Goal: Answer question/provide support

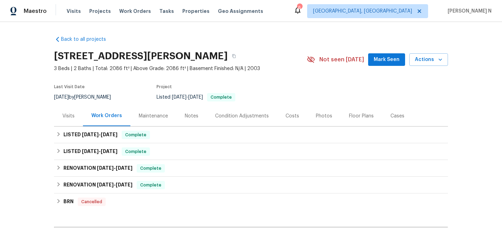
click at [157, 118] on div "Maintenance" at bounding box center [153, 116] width 29 height 7
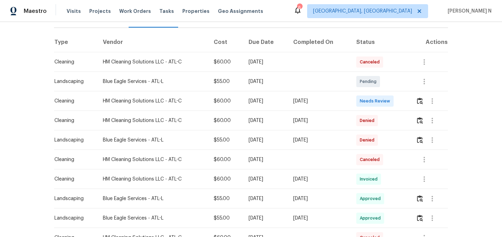
scroll to position [106, 0]
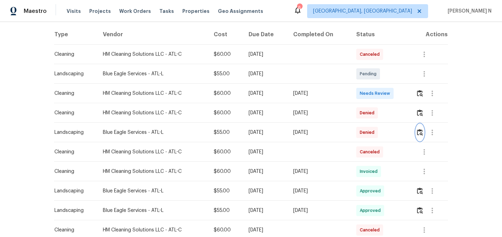
click at [419, 131] on img "button" at bounding box center [420, 132] width 6 height 7
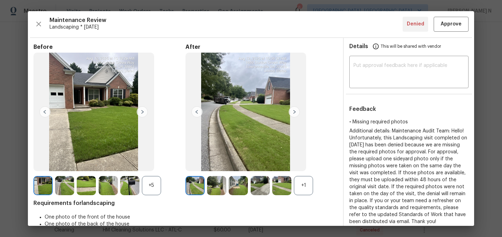
click at [308, 187] on div "+1" at bounding box center [303, 185] width 19 height 19
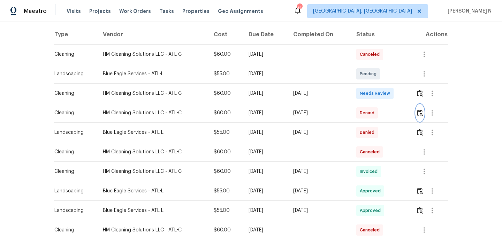
click at [423, 116] on button "button" at bounding box center [420, 113] width 8 height 17
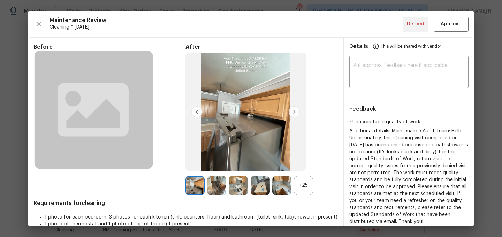
click at [303, 180] on div "+25" at bounding box center [303, 185] width 19 height 19
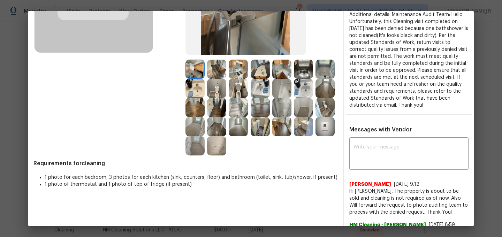
scroll to position [108, 0]
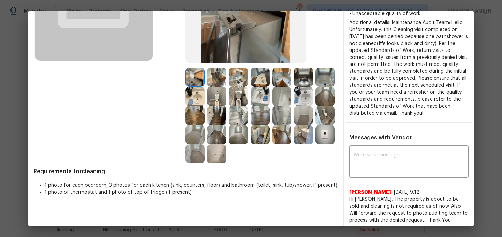
click at [287, 97] on img at bounding box center [281, 96] width 19 height 19
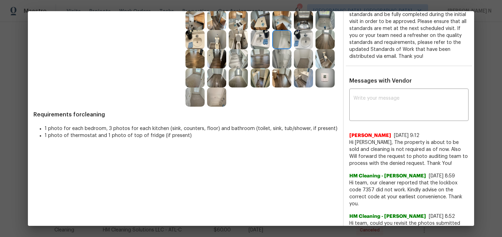
scroll to position [168, 0]
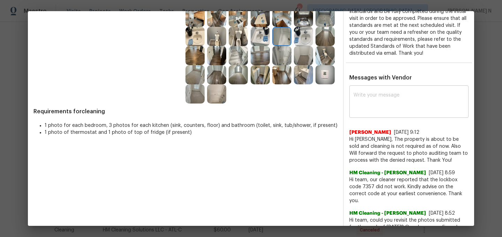
click at [391, 110] on textarea at bounding box center [408, 103] width 111 height 20
paste textarea "Maintenance Audit Team: Hello! Thank you for the feedback after further review …"
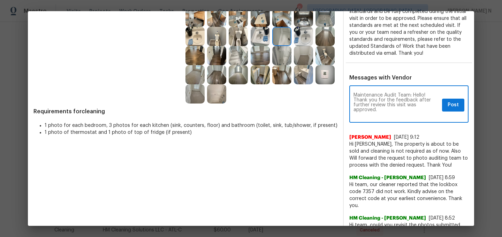
scroll to position [0, 0]
type textarea "Maintenance Audit Team: Hello! Thank you for the feedback after further review …"
click at [454, 108] on span "Post" at bounding box center [452, 105] width 11 height 9
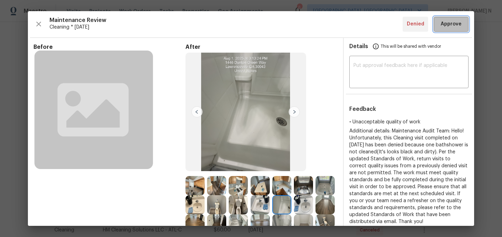
click at [452, 20] on button "Approve" at bounding box center [450, 24] width 35 height 15
click at [453, 24] on div "Maintenance Review Cleaning * Mon, Jul 28 Denied" at bounding box center [250, 24] width 435 height 15
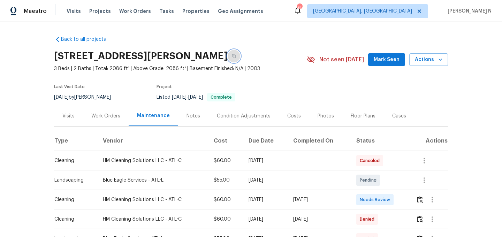
click at [236, 54] on icon "button" at bounding box center [233, 56] width 3 height 4
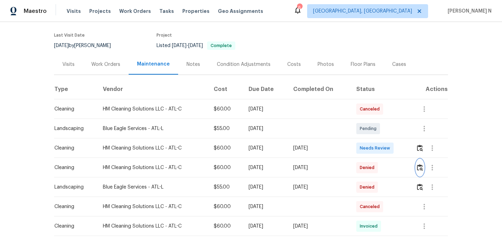
click at [423, 172] on button "button" at bounding box center [420, 167] width 8 height 17
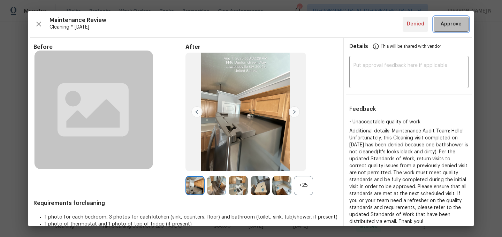
click at [460, 28] on span "Approve" at bounding box center [450, 24] width 21 height 9
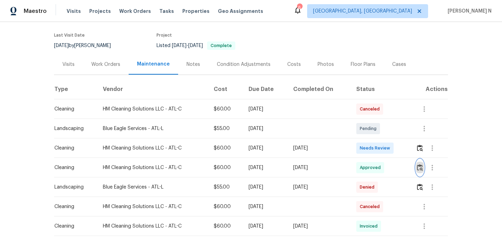
click at [422, 167] on img "button" at bounding box center [420, 167] width 6 height 7
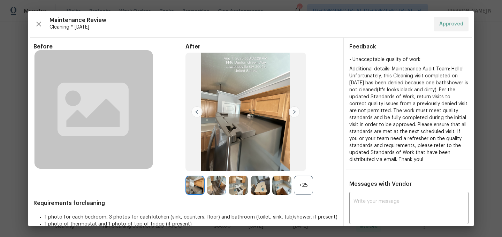
scroll to position [100, 0]
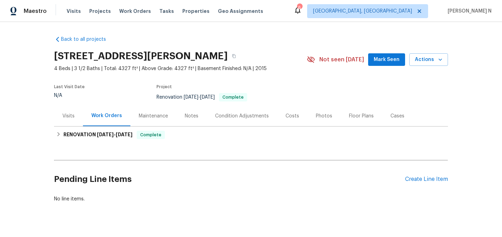
click at [155, 124] on div "Maintenance" at bounding box center [153, 116] width 46 height 21
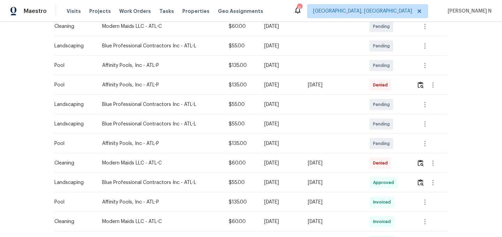
scroll to position [121, 0]
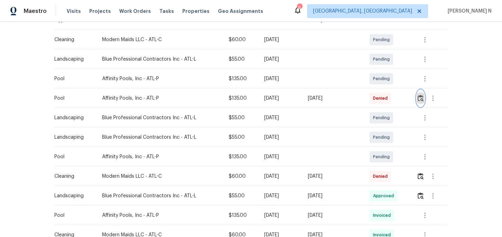
click at [419, 100] on button "button" at bounding box center [420, 98] width 8 height 17
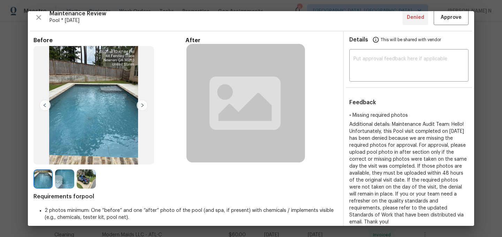
scroll to position [1, 0]
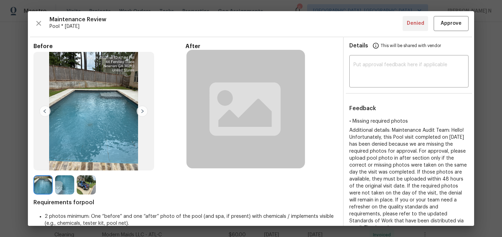
click at [84, 187] on img at bounding box center [86, 184] width 19 height 19
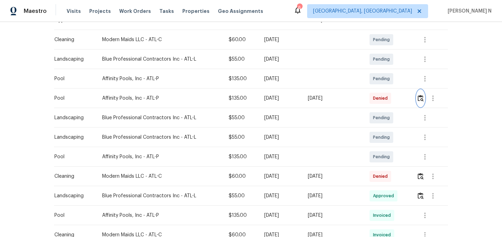
scroll to position [0, 0]
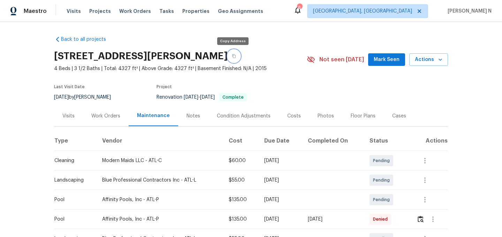
click at [235, 60] on button "button" at bounding box center [234, 56] width 13 height 13
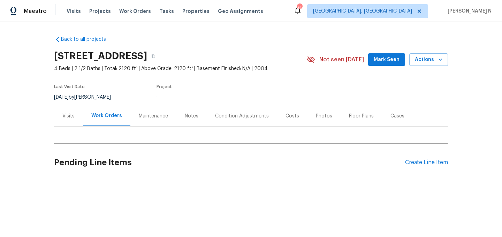
click at [156, 116] on div "Maintenance" at bounding box center [153, 116] width 29 height 7
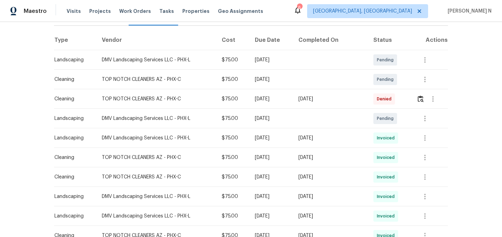
scroll to position [103, 0]
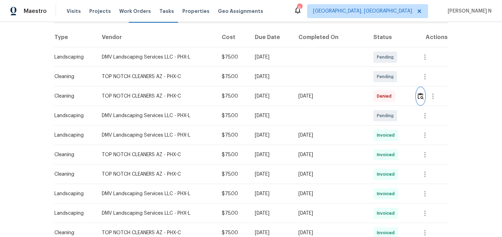
click at [420, 100] on button "button" at bounding box center [420, 96] width 8 height 17
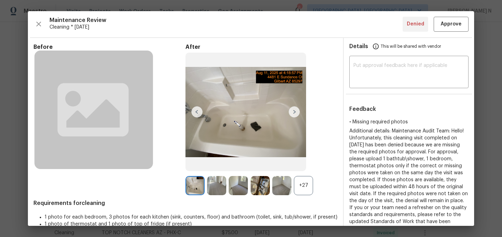
click at [308, 190] on div "+27" at bounding box center [303, 185] width 19 height 19
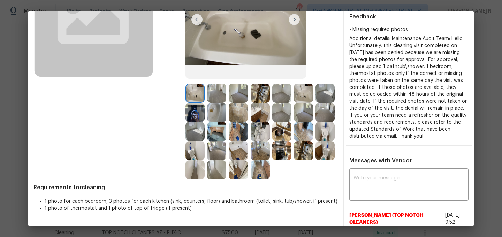
scroll to position [91, 0]
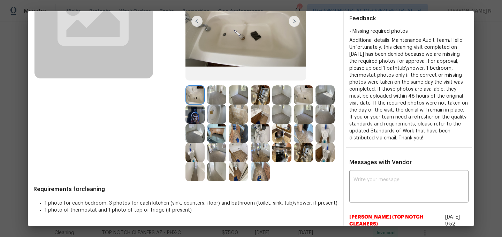
click at [201, 115] on img at bounding box center [194, 114] width 19 height 19
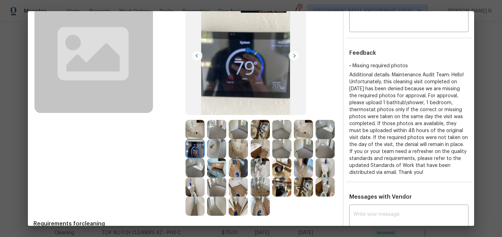
scroll to position [62, 0]
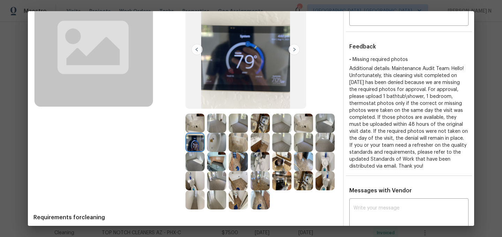
click at [263, 199] on img at bounding box center [260, 199] width 19 height 19
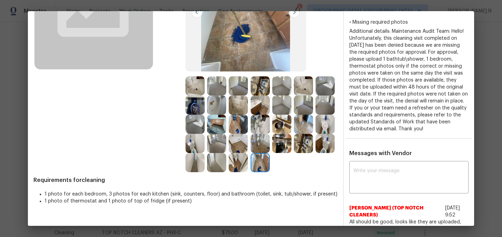
scroll to position [121, 0]
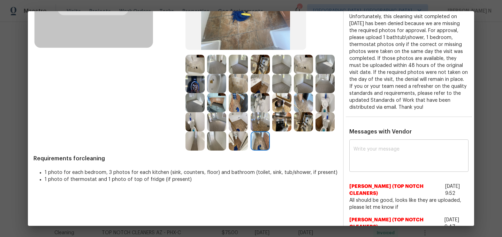
click at [382, 171] on div "x ​" at bounding box center [408, 156] width 119 height 31
paste textarea "Maintenance Audit Team: Hello! Thank you for uploading the photo, after further…"
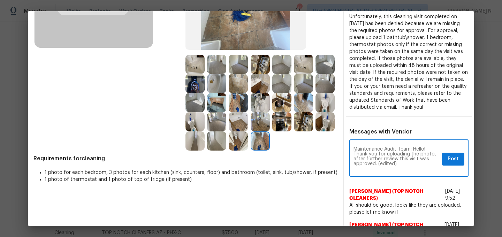
scroll to position [0, 0]
click at [376, 162] on textarea "Maintenance Audit Team: Hello! Thank you for uploading the photo, after further…" at bounding box center [396, 159] width 86 height 24
drag, startPoint x: 378, startPoint y: 152, endPoint x: 401, endPoint y: 152, distance: 23.0
click at [401, 152] on textarea "Maintenance Audit Team: Hello! Thank you for uploading the photo, after further…" at bounding box center [396, 159] width 86 height 24
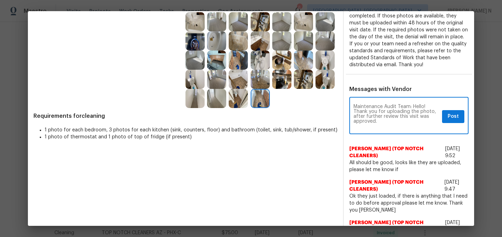
scroll to position [187, 0]
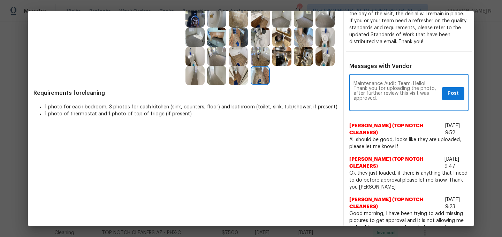
type textarea "Maintenance Audit Team: Hello! Thank you for uploading the photo, after further…"
click at [452, 97] on span "Post" at bounding box center [452, 93] width 11 height 9
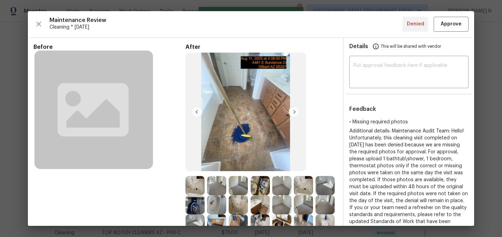
scroll to position [0, 0]
click at [452, 27] on span "Approve" at bounding box center [450, 24] width 21 height 9
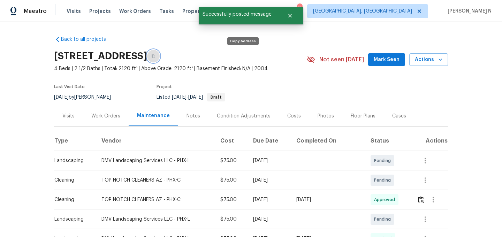
click at [160, 58] on button "button" at bounding box center [153, 56] width 13 height 13
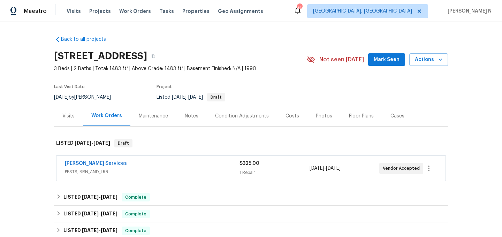
click at [149, 116] on div "Maintenance" at bounding box center [153, 116] width 29 height 7
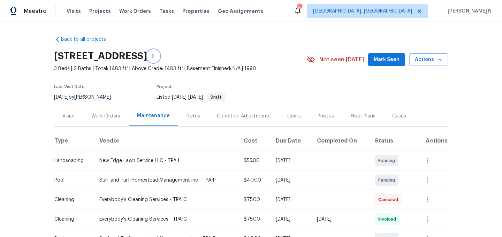
click at [160, 57] on button "button" at bounding box center [153, 56] width 13 height 13
click at [155, 56] on icon "button" at bounding box center [153, 56] width 3 height 4
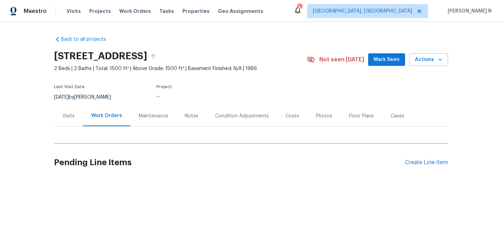
click at [156, 119] on div "Maintenance" at bounding box center [153, 116] width 46 height 21
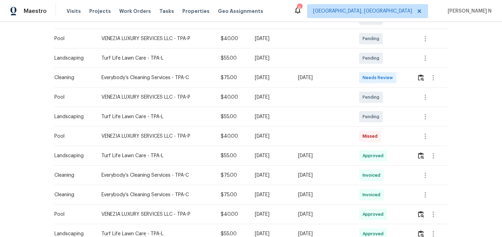
scroll to position [151, 0]
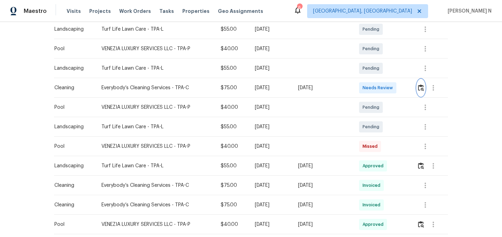
click at [423, 91] on button "button" at bounding box center [421, 87] width 8 height 17
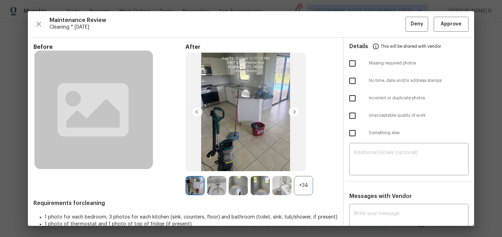
click at [306, 193] on div "+34" at bounding box center [303, 185] width 19 height 19
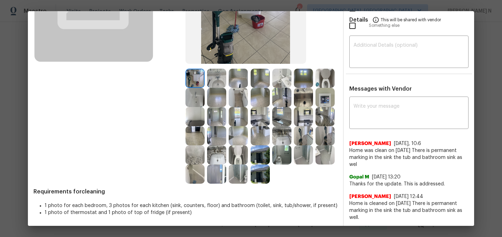
scroll to position [101, 0]
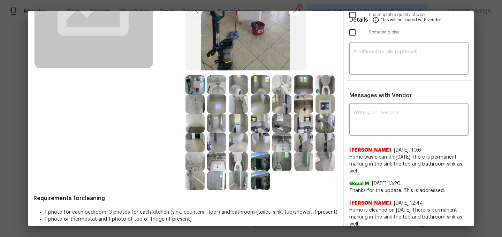
click at [221, 91] on img at bounding box center [216, 84] width 19 height 19
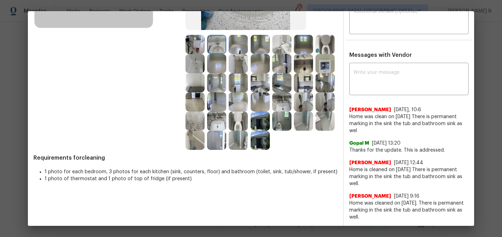
scroll to position [0, 0]
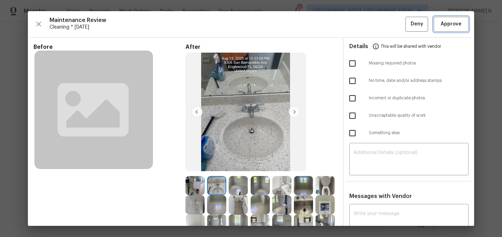
click at [447, 24] on span "Approve" at bounding box center [450, 24] width 21 height 9
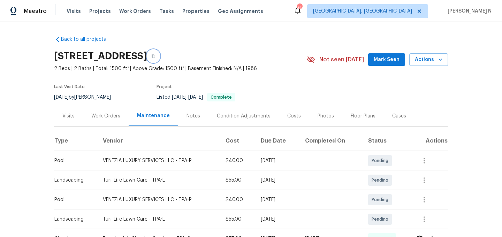
click at [155, 57] on icon "button" at bounding box center [153, 56] width 4 height 4
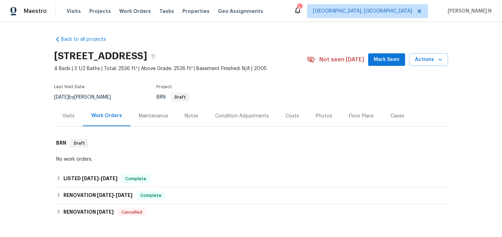
click at [163, 109] on div "Maintenance" at bounding box center [153, 116] width 46 height 21
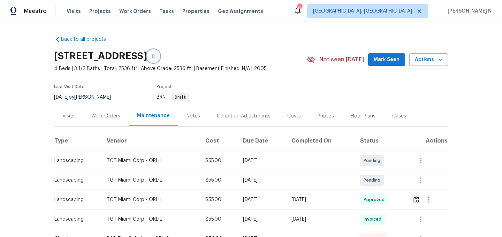
click at [155, 56] on icon "button" at bounding box center [153, 56] width 3 height 4
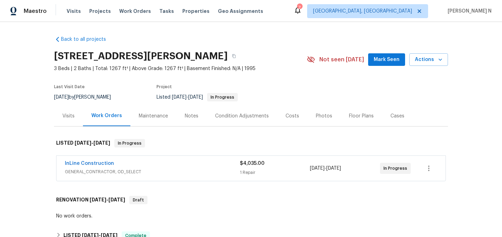
click at [149, 115] on div "Maintenance" at bounding box center [153, 116] width 29 height 7
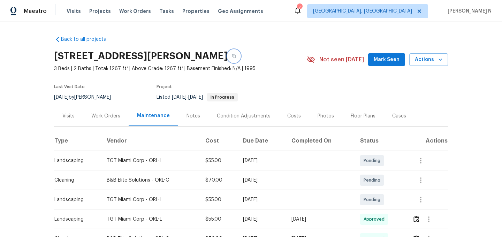
click at [232, 54] on icon "button" at bounding box center [233, 56] width 3 height 4
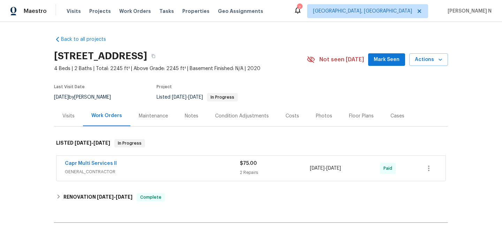
click at [154, 114] on div "Maintenance" at bounding box center [153, 116] width 29 height 7
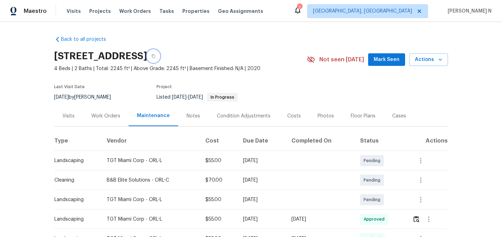
click at [155, 58] on icon "button" at bounding box center [153, 56] width 4 height 4
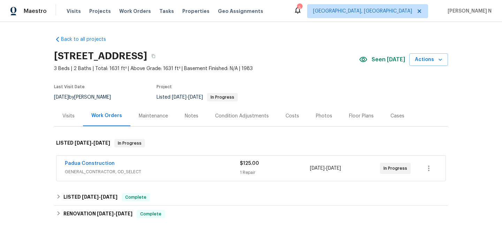
click at [144, 116] on div "Maintenance" at bounding box center [153, 116] width 29 height 7
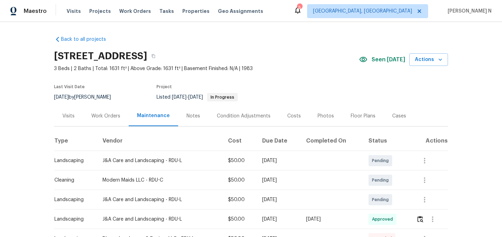
scroll to position [92, 0]
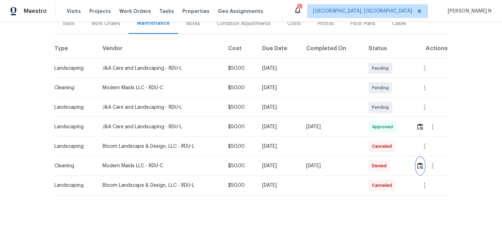
click at [420, 162] on button "button" at bounding box center [420, 165] width 8 height 17
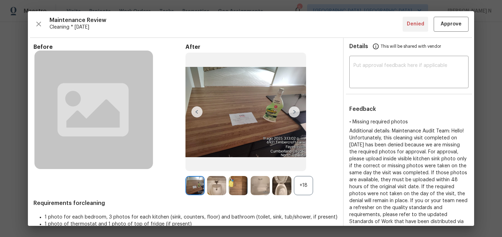
click at [303, 182] on div "+18" at bounding box center [303, 185] width 19 height 19
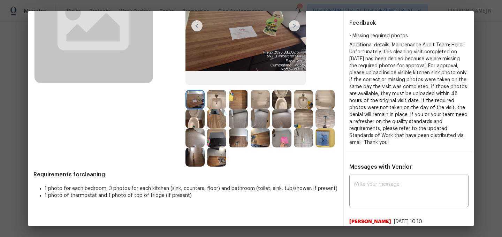
scroll to position [89, 0]
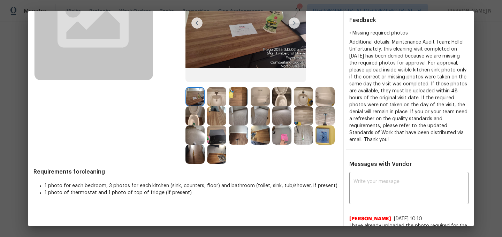
click at [255, 135] on img at bounding box center [260, 134] width 19 height 19
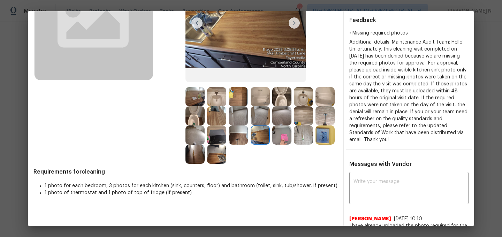
click at [214, 156] on img at bounding box center [216, 154] width 19 height 19
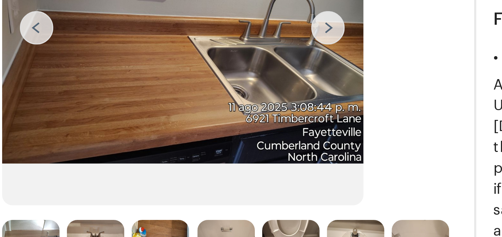
scroll to position [124, 0]
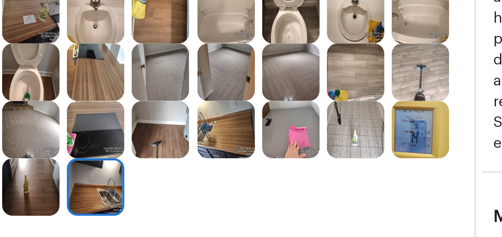
click at [260, 100] on img at bounding box center [260, 99] width 19 height 19
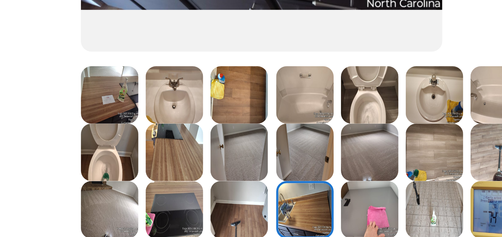
scroll to position [120, 0]
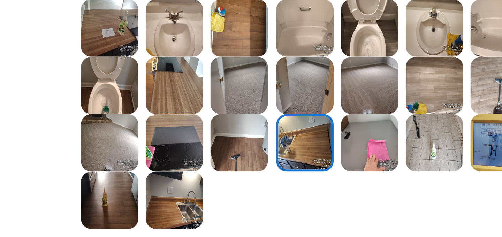
click at [198, 71] on img at bounding box center [194, 65] width 19 height 19
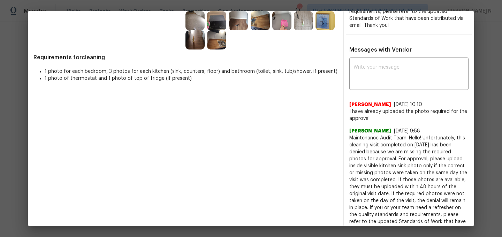
scroll to position [215, 0]
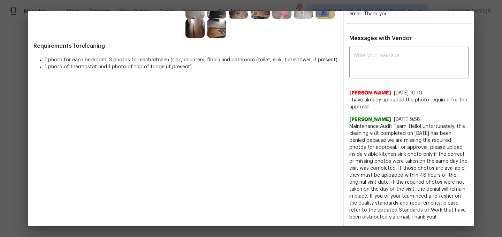
click at [369, 125] on span "Maintenance Audit Team: Hello! Unfortunately, this cleaning visit completed on …" at bounding box center [408, 172] width 119 height 98
drag, startPoint x: 369, startPoint y: 125, endPoint x: 408, endPoint y: 125, distance: 39.4
click at [408, 125] on span "Maintenance Audit Team: Hello! Unfortunately, this cleaning visit completed on …" at bounding box center [408, 172] width 119 height 98
copy span "Maintenance Audit Team: Hello!"
click at [374, 65] on textarea at bounding box center [408, 63] width 111 height 20
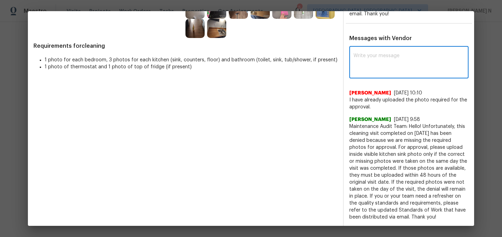
paste textarea "Maintenance Audit Team: Hello!"
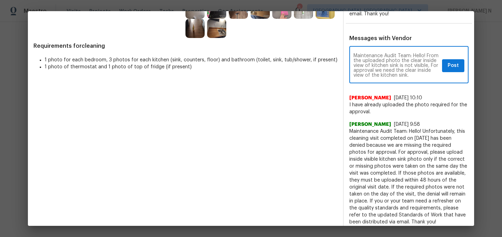
paste textarea "As per our updated SWO the photos must be uploaded within 48 hours of the origi…"
type textarea "Maintenance Audit Team: Hello! From the uploaded photo the clear inside view of…"
click at [458, 67] on span "Post" at bounding box center [452, 65] width 11 height 9
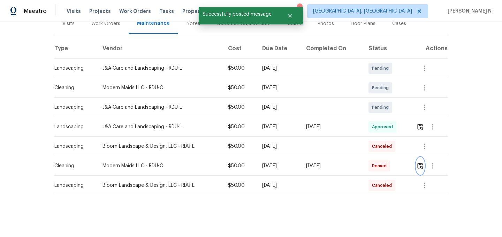
scroll to position [0, 0]
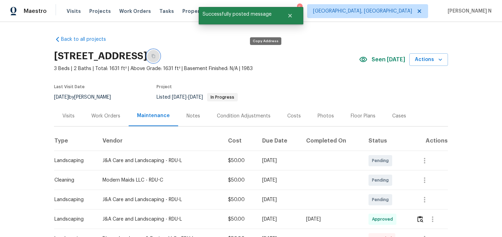
click at [155, 56] on icon "button" at bounding box center [153, 56] width 4 height 4
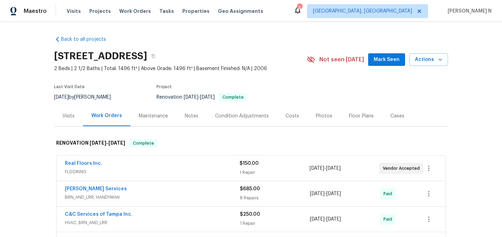
click at [155, 119] on div "Maintenance" at bounding box center [153, 116] width 29 height 7
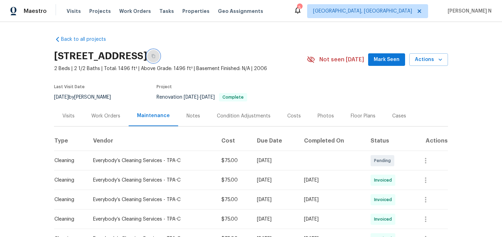
click at [155, 56] on icon "button" at bounding box center [153, 56] width 4 height 4
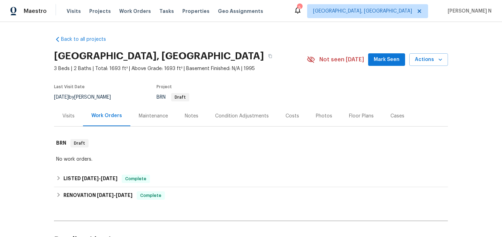
click at [162, 114] on div "Maintenance" at bounding box center [153, 116] width 29 height 7
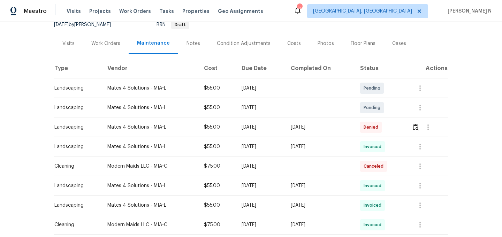
scroll to position [77, 0]
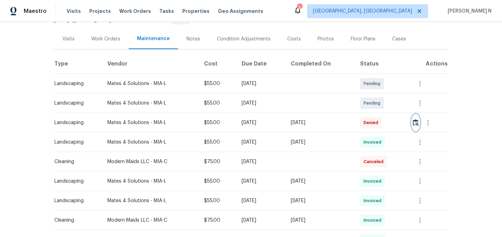
click at [420, 126] on button "button" at bounding box center [416, 122] width 8 height 17
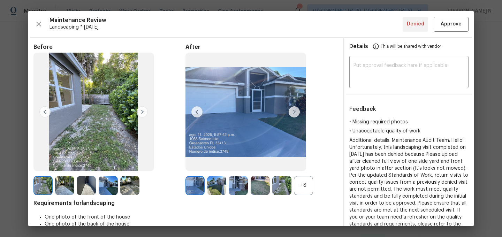
click at [304, 182] on div "+8" at bounding box center [303, 185] width 19 height 19
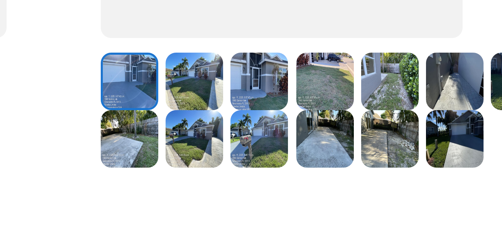
scroll to position [130, 0]
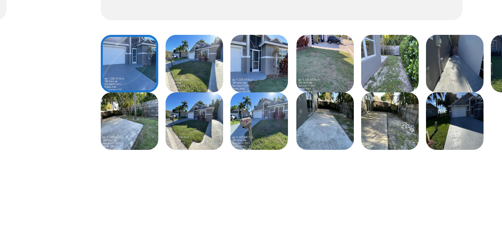
click at [305, 77] on img at bounding box center [303, 74] width 19 height 19
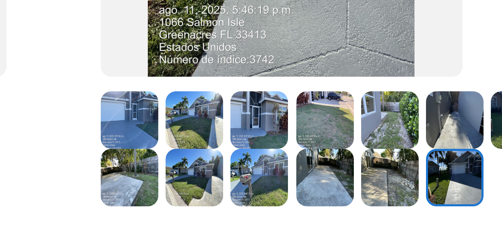
scroll to position [122, 0]
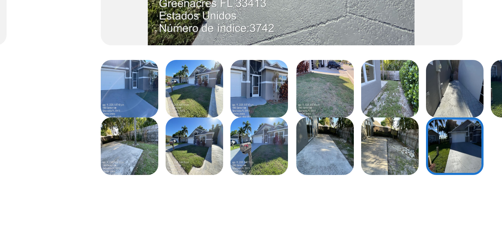
click at [243, 68] on img at bounding box center [238, 63] width 19 height 19
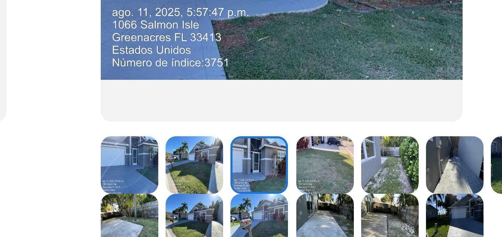
scroll to position [101, 0]
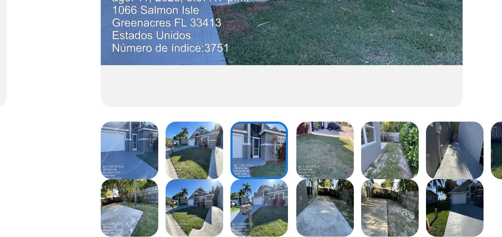
click at [195, 85] on img at bounding box center [194, 84] width 19 height 19
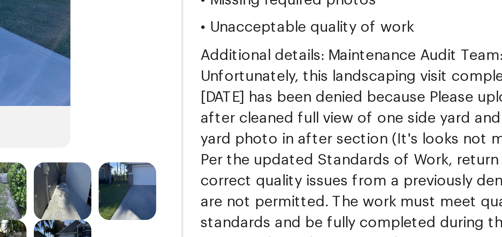
scroll to position [128, 0]
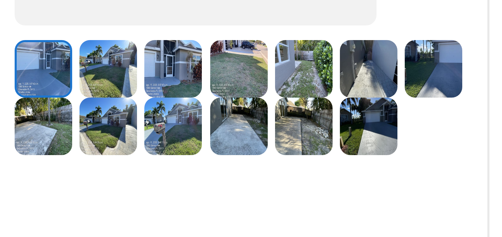
click at [281, 67] on img at bounding box center [281, 76] width 19 height 19
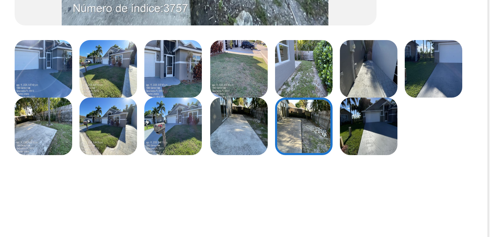
click at [282, 59] on img at bounding box center [281, 57] width 19 height 19
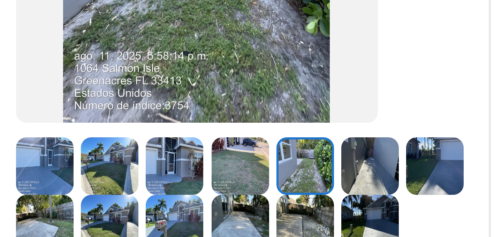
scroll to position [96, 0]
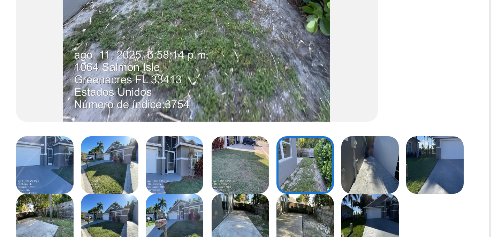
click at [301, 92] on img at bounding box center [303, 89] width 19 height 19
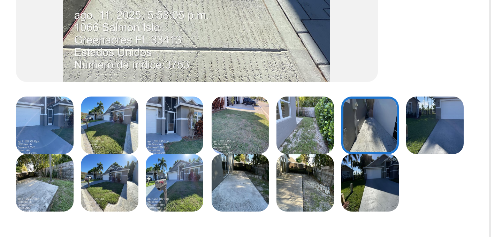
scroll to position [115, 0]
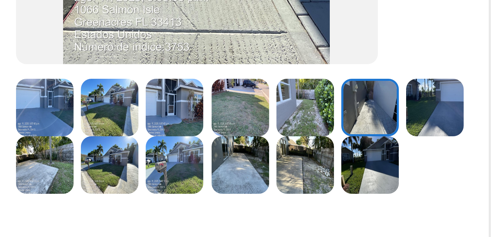
click at [281, 74] on img at bounding box center [281, 70] width 19 height 19
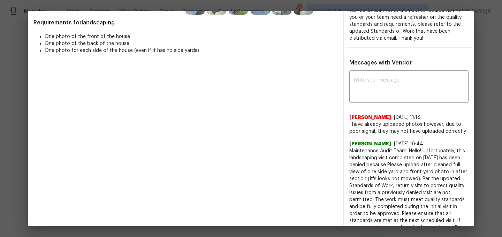
scroll to position [243, 0]
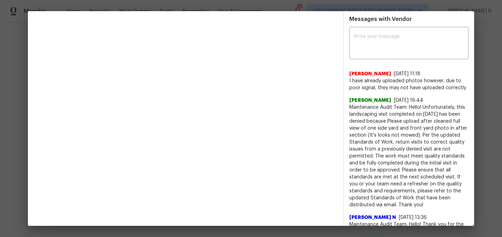
click at [362, 108] on span "Maintenance Audit Team: Hello! Unfortunately, this landscaping visit completed …" at bounding box center [408, 156] width 119 height 105
drag, startPoint x: 362, startPoint y: 108, endPoint x: 413, endPoint y: 107, distance: 50.5
click at [413, 107] on span "Maintenance Audit Team: Hello! Unfortunately, this landscaping visit completed …" at bounding box center [408, 156] width 119 height 105
copy span "Maintenance Audit Team: Hello!"
click at [400, 34] on textarea at bounding box center [408, 44] width 111 height 20
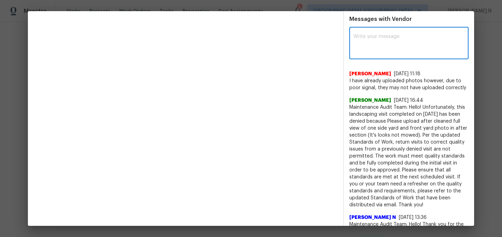
paste textarea "Maintenance Audit Team: Hello!"
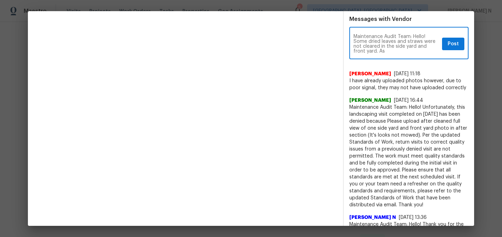
paste textarea "Per the updated Standards of Work, return visits to correct quality issues from…"
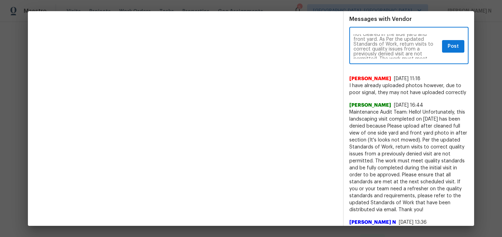
scroll to position [10, 0]
click at [375, 41] on textarea "Maintenance Audit Team: Hello! Some dried leaves and straws were not cleared in…" at bounding box center [396, 46] width 86 height 24
type textarea "Maintenance Audit Team: Hello! Some dried leaves and straws were not cleared in…"
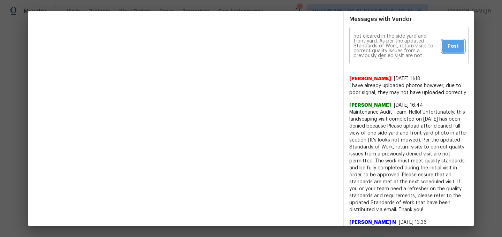
click at [453, 47] on span "Post" at bounding box center [452, 46] width 11 height 9
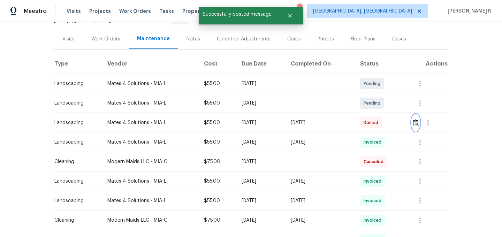
scroll to position [0, 0]
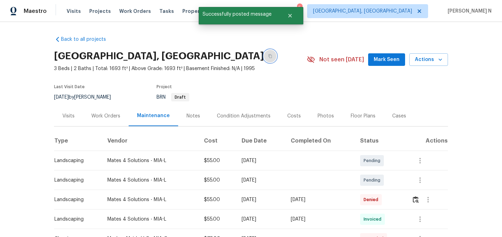
click at [268, 57] on icon "button" at bounding box center [270, 56] width 4 height 4
